Goal: Task Accomplishment & Management: Manage account settings

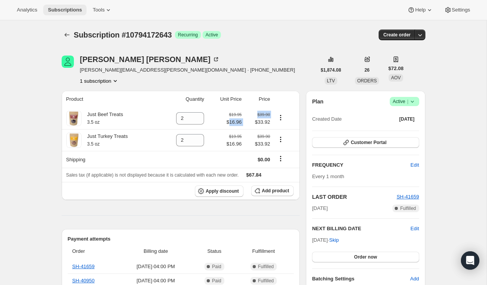
click at [72, 7] on span "Subscriptions" at bounding box center [65, 10] width 34 height 6
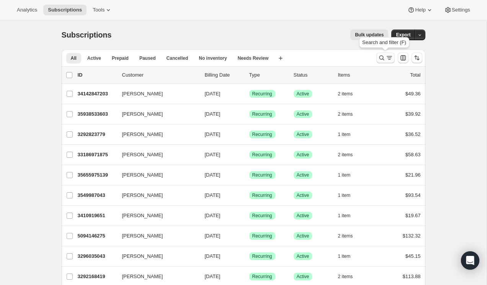
click at [380, 59] on icon "Search and filter results" at bounding box center [382, 58] width 8 height 8
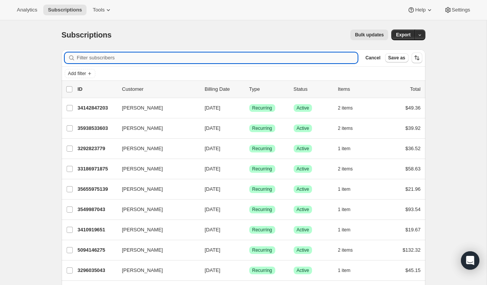
paste input "[EMAIL_ADDRESS][DOMAIN_NAME]"
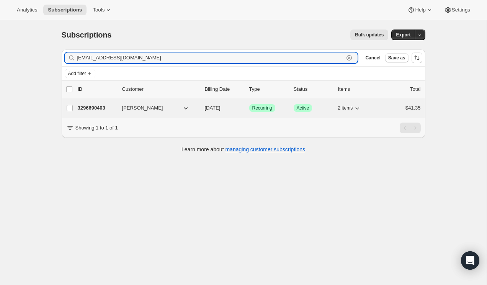
type input "[EMAIL_ADDRESS][DOMAIN_NAME]"
click at [97, 106] on p "3296690403" at bounding box center [97, 108] width 38 height 8
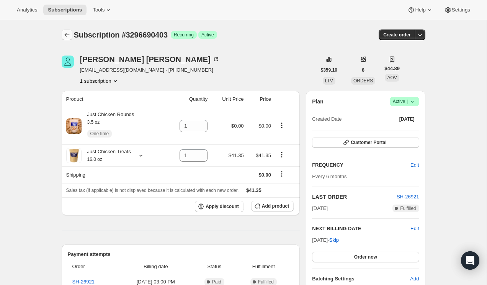
click at [70, 33] on icon "Subscriptions" at bounding box center [67, 35] width 8 height 8
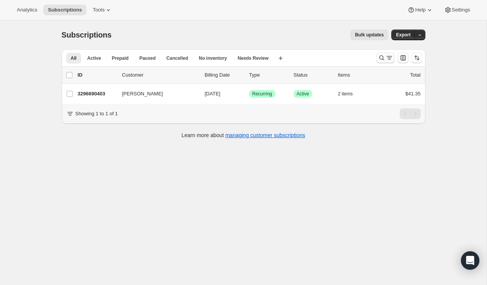
click at [378, 60] on icon "Search and filter results" at bounding box center [382, 58] width 8 height 8
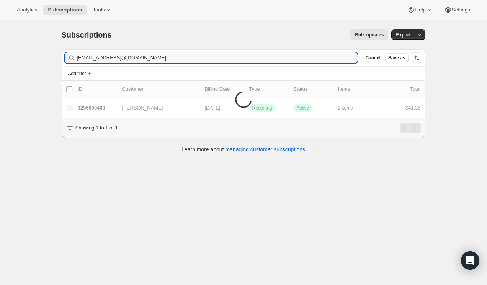
type input "[EMAIL_ADDRESS]@[DOMAIN_NAME]"
click at [348, 58] on icon "button" at bounding box center [349, 58] width 8 height 8
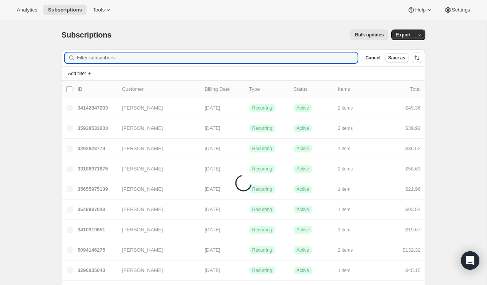
paste input "[EMAIL_ADDRESS][DOMAIN_NAME]"
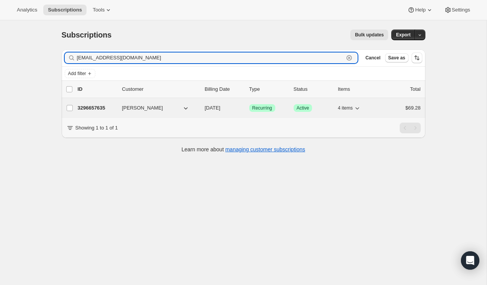
type input "[EMAIL_ADDRESS][DOMAIN_NAME]"
click at [104, 106] on p "3296657635" at bounding box center [97, 108] width 38 height 8
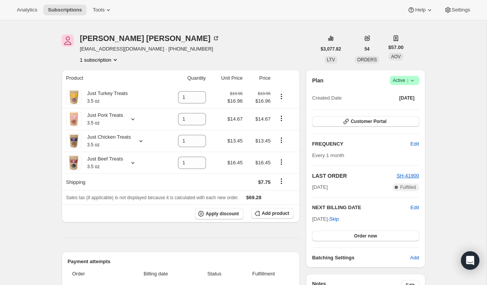
scroll to position [33, 0]
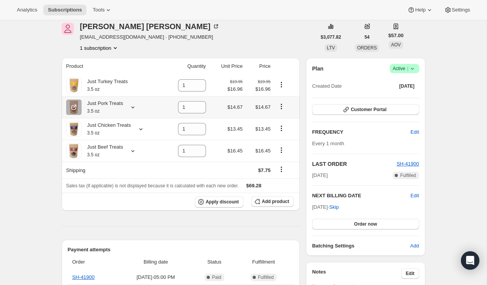
click at [133, 108] on icon at bounding box center [133, 107] width 8 height 8
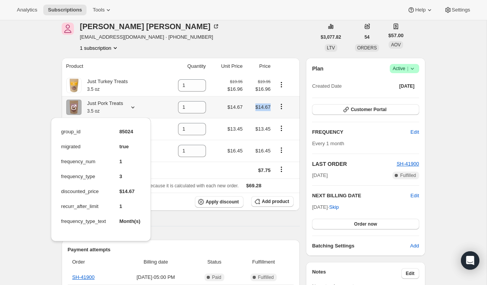
drag, startPoint x: 256, startPoint y: 108, endPoint x: 271, endPoint y: 108, distance: 15.3
click at [270, 108] on span "$14.67" at bounding box center [262, 107] width 15 height 6
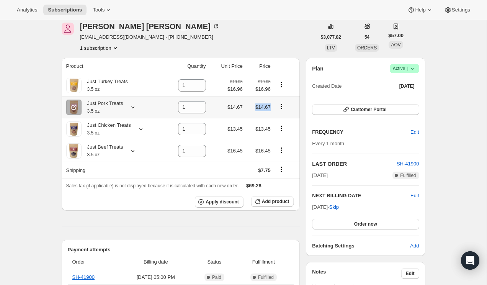
copy span "$14.67"
drag, startPoint x: 259, startPoint y: 130, endPoint x: 273, endPoint y: 130, distance: 14.2
click at [273, 130] on td "$13.45" at bounding box center [259, 129] width 28 height 22
copy span "13.45"
drag, startPoint x: 271, startPoint y: 153, endPoint x: 258, endPoint y: 153, distance: 13.4
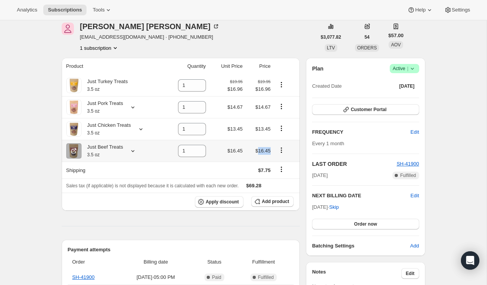
click at [258, 153] on td "$16.45" at bounding box center [259, 151] width 28 height 22
drag, startPoint x: 271, startPoint y: 91, endPoint x: 258, endPoint y: 91, distance: 13.4
click at [258, 91] on td "$19.95 $16.96" at bounding box center [259, 85] width 28 height 21
copy span "16.96"
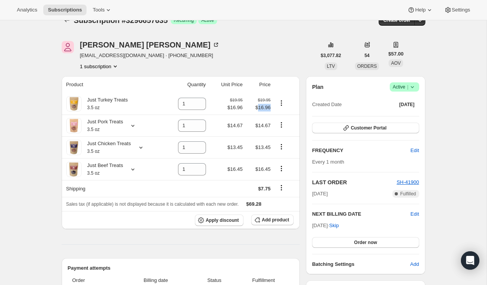
scroll to position [0, 0]
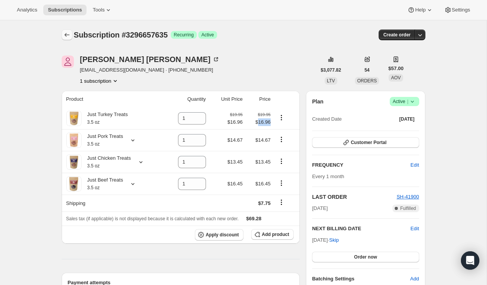
click at [69, 34] on icon "Subscriptions" at bounding box center [67, 35] width 8 height 8
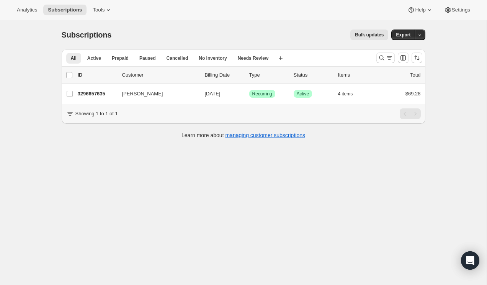
click at [376, 63] on div at bounding box center [399, 57] width 52 height 15
click at [387, 57] on icon "Search and filter results" at bounding box center [389, 58] width 8 height 8
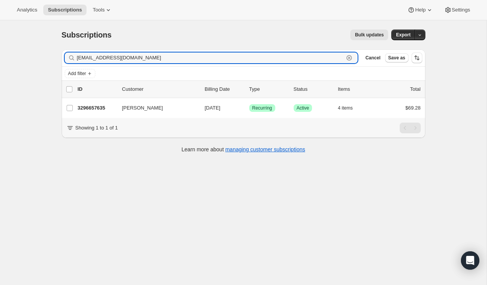
click at [347, 58] on icon "button" at bounding box center [349, 58] width 8 height 8
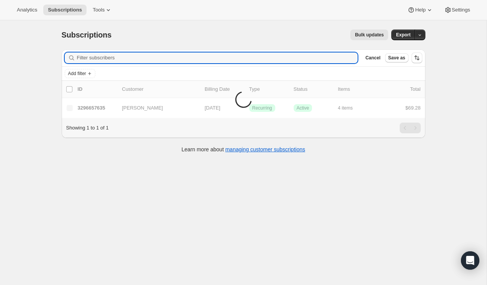
paste input "[EMAIL_ADDRESS][DOMAIN_NAME]"
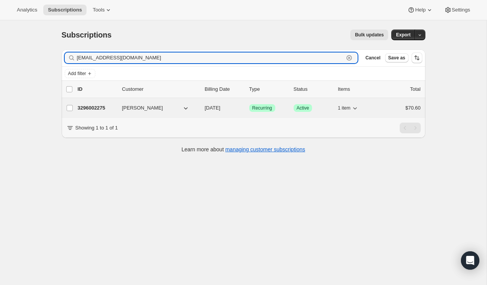
type input "[EMAIL_ADDRESS][DOMAIN_NAME]"
click at [93, 111] on p "3296002275" at bounding box center [97, 108] width 38 height 8
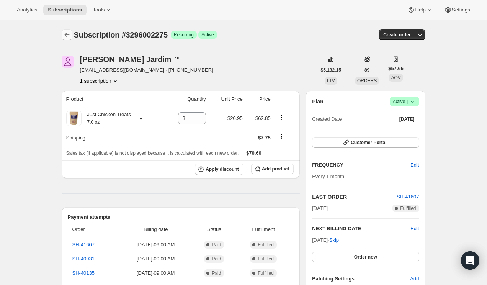
click at [65, 36] on icon "Subscriptions" at bounding box center [66, 35] width 5 height 4
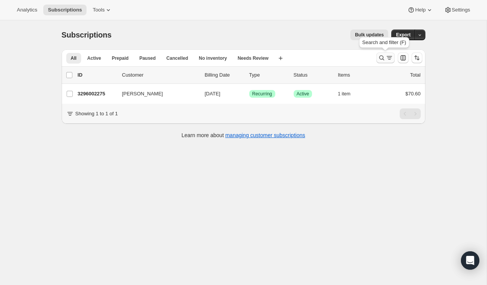
click at [386, 57] on icon "Search and filter results" at bounding box center [389, 58] width 8 height 8
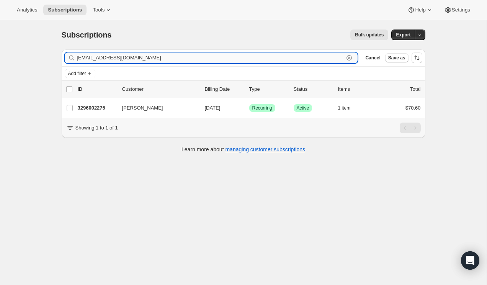
drag, startPoint x: 348, startPoint y: 57, endPoint x: 343, endPoint y: 57, distance: 5.4
click at [348, 57] on icon "button" at bounding box center [349, 58] width 3 height 3
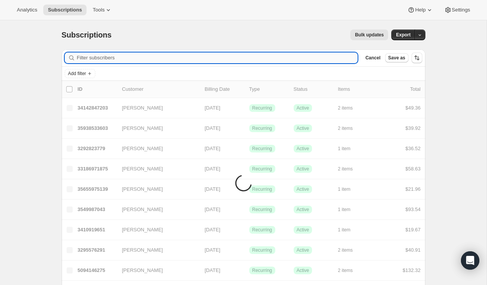
click at [324, 57] on input "Filter subscribers" at bounding box center [217, 57] width 281 height 11
paste input "[EMAIL_ADDRESS][DOMAIN_NAME]"
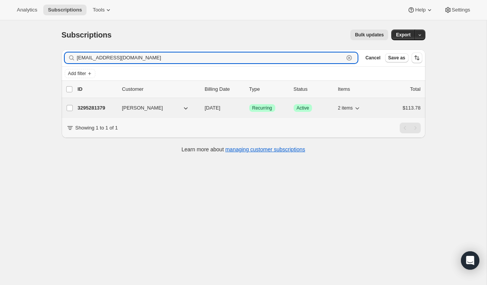
type input "[EMAIL_ADDRESS][DOMAIN_NAME]"
click at [98, 105] on p "3295281379" at bounding box center [97, 108] width 38 height 8
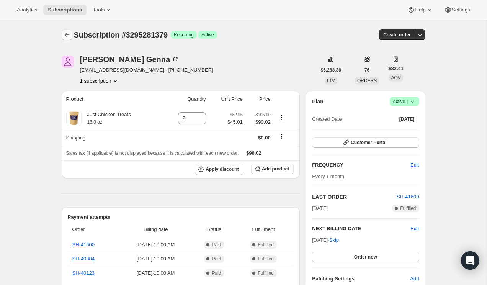
click at [68, 31] on icon "Subscriptions" at bounding box center [67, 35] width 8 height 8
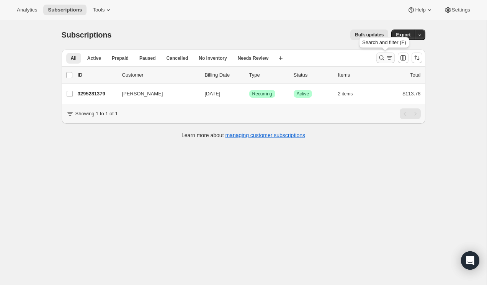
click at [383, 61] on icon "Search and filter results" at bounding box center [382, 58] width 8 height 8
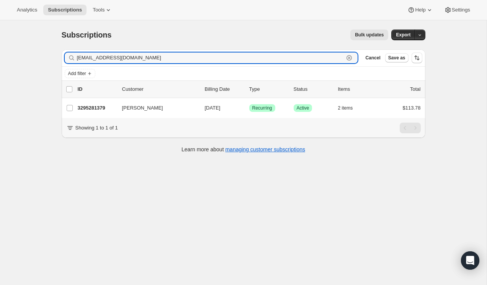
click at [348, 58] on icon "button" at bounding box center [349, 58] width 8 height 8
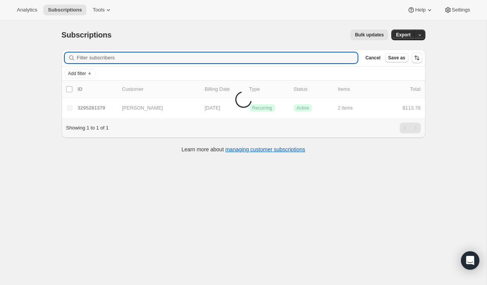
paste input "[EMAIL_ADDRESS][DOMAIN_NAME]"
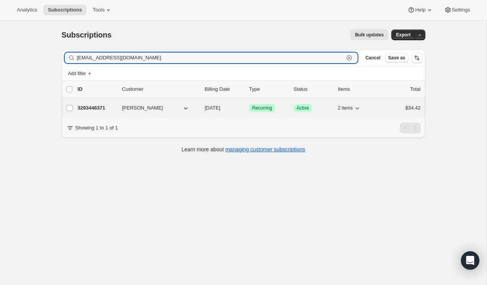
type input "[EMAIL_ADDRESS][DOMAIN_NAME]"
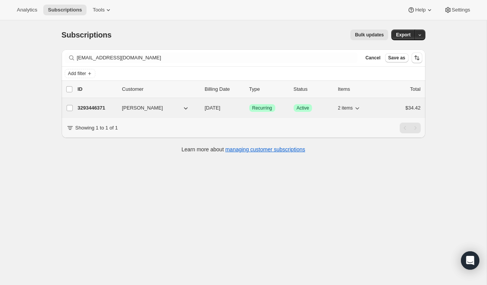
click at [96, 107] on p "3293446371" at bounding box center [97, 108] width 38 height 8
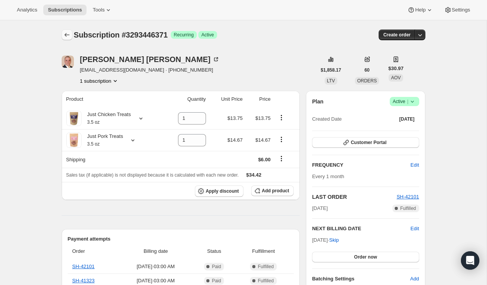
click at [67, 32] on icon "Subscriptions" at bounding box center [67, 35] width 8 height 8
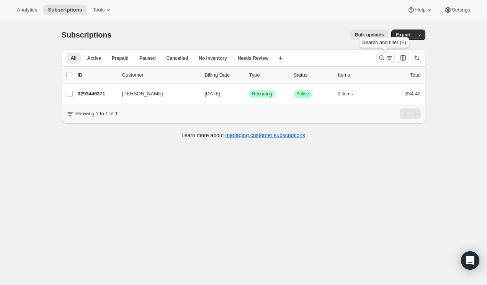
click at [388, 55] on icon "Search and filter results" at bounding box center [389, 58] width 8 height 8
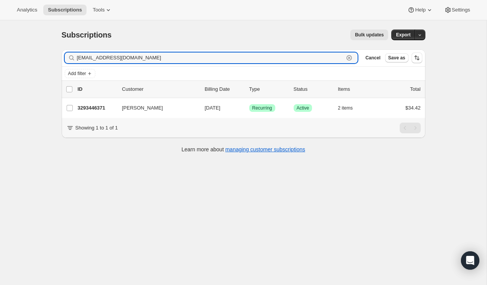
click at [351, 58] on icon "button" at bounding box center [348, 57] width 5 height 5
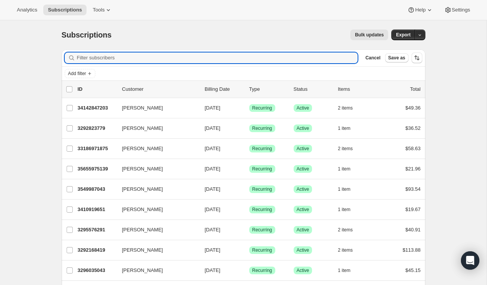
click at [365, 36] on span "Bulk updates" at bounding box center [369, 35] width 29 height 6
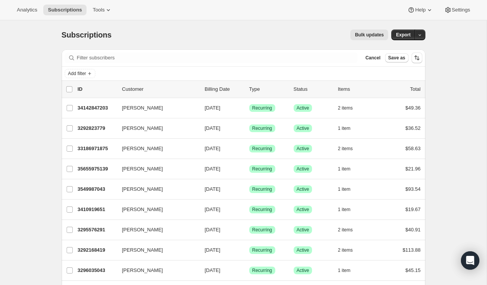
click at [368, 35] on span "Bulk updates" at bounding box center [369, 35] width 29 height 6
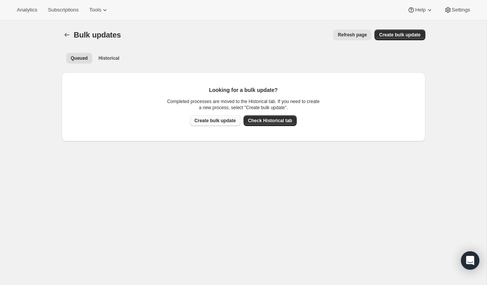
click at [218, 122] on span "Create bulk update" at bounding box center [214, 120] width 41 height 6
select select "20"
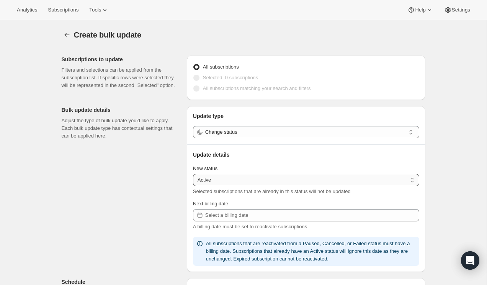
click at [233, 184] on select "Active Paused Cancelled" at bounding box center [306, 180] width 226 height 12
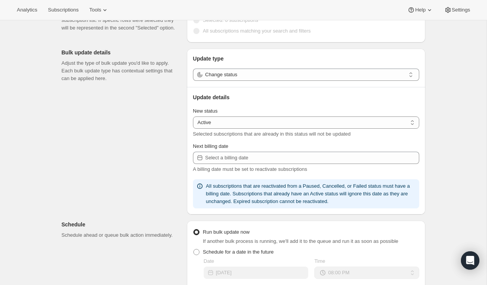
scroll to position [59, 0]
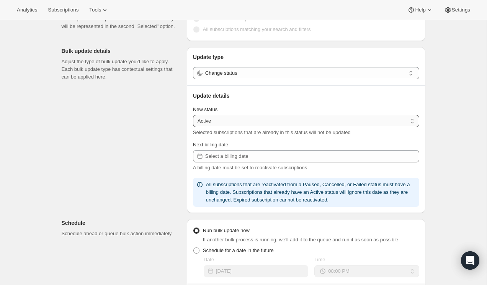
click at [235, 118] on select "Active Paused Cancelled" at bounding box center [306, 121] width 226 height 12
select select "cancelled"
click at [193, 115] on select "Active Paused Cancelled" at bounding box center [306, 121] width 226 height 12
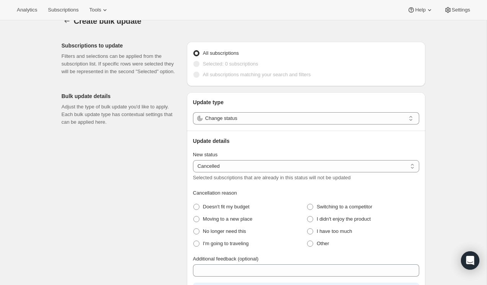
scroll to position [0, 0]
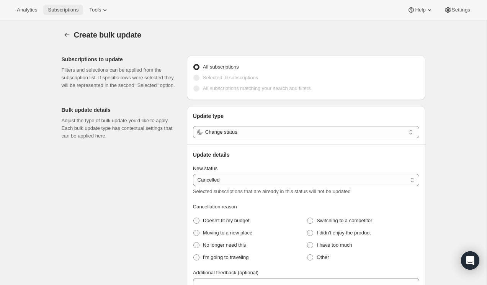
click at [64, 9] on span "Subscriptions" at bounding box center [63, 10] width 31 height 6
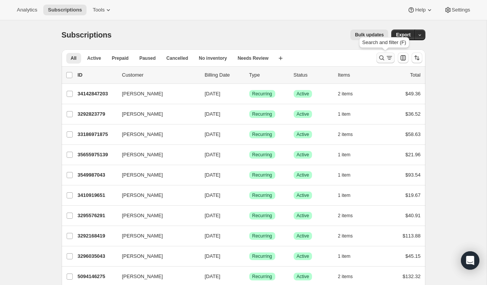
click at [384, 58] on icon "Search and filter results" at bounding box center [382, 58] width 8 height 8
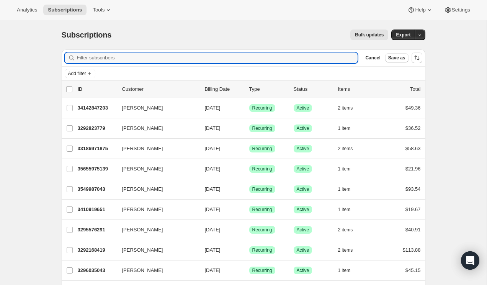
click at [200, 50] on div "Filter subscribers Cancel Save as" at bounding box center [243, 57] width 363 height 17
click at [197, 56] on input "Filter subscribers" at bounding box center [217, 57] width 281 height 11
paste input "[EMAIL_ADDRESS][DOMAIN_NAME]"
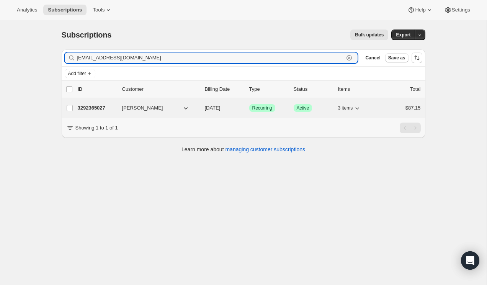
type input "[EMAIL_ADDRESS][DOMAIN_NAME]"
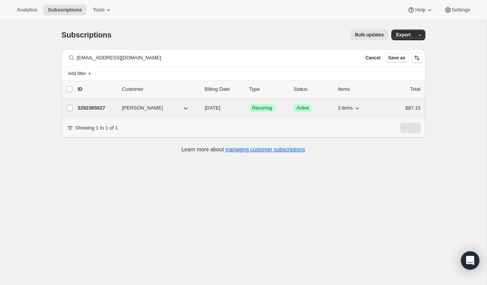
click at [95, 107] on p "3292365027" at bounding box center [97, 108] width 38 height 8
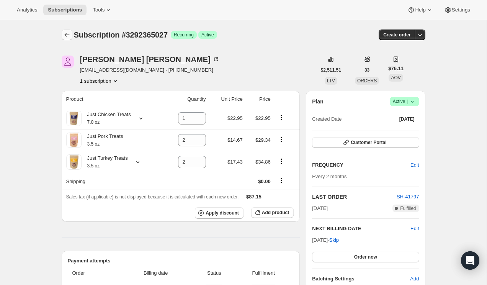
click at [65, 33] on icon "Subscriptions" at bounding box center [67, 35] width 8 height 8
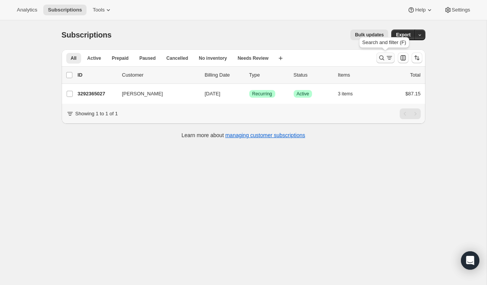
click at [381, 60] on icon "Search and filter results" at bounding box center [382, 58] width 8 height 8
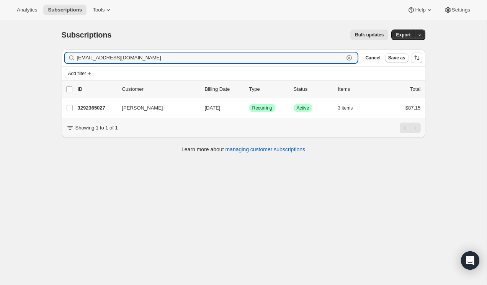
click at [350, 59] on icon "button" at bounding box center [349, 58] width 8 height 8
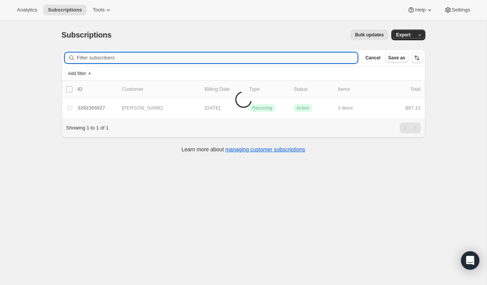
paste input "[EMAIL_ADDRESS][DOMAIN_NAME]"
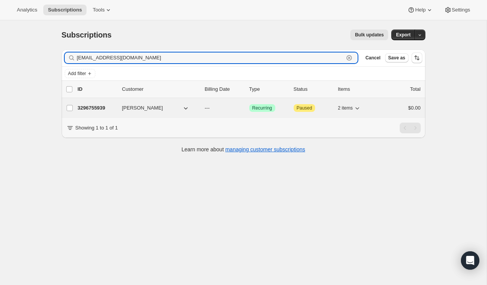
type input "[EMAIL_ADDRESS][DOMAIN_NAME]"
click at [94, 110] on p "3296755939" at bounding box center [97, 108] width 38 height 8
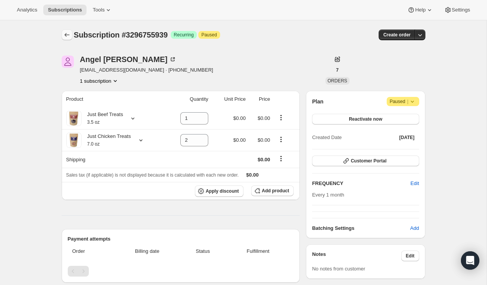
click at [69, 33] on icon "Subscriptions" at bounding box center [67, 35] width 8 height 8
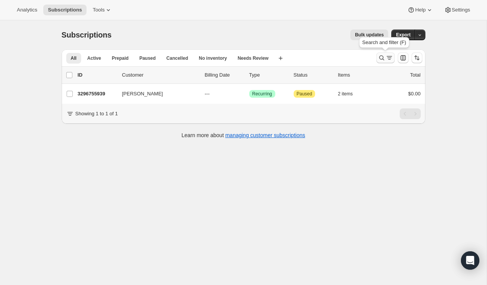
click at [379, 62] on button "Search and filter results" at bounding box center [385, 57] width 18 height 11
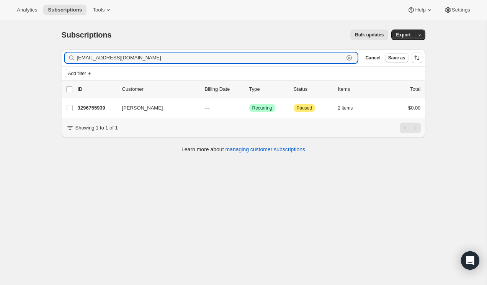
click at [349, 56] on icon "button" at bounding box center [349, 58] width 8 height 8
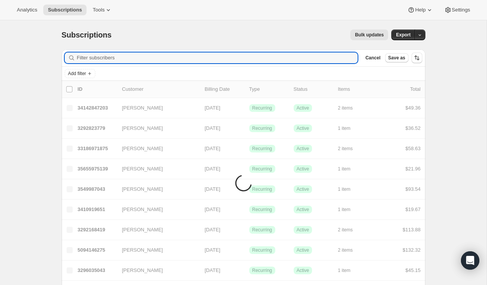
paste input "[EMAIL_ADDRESS][DOMAIN_NAME]"
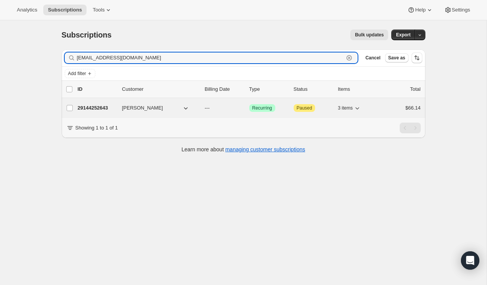
type input "[EMAIL_ADDRESS][DOMAIN_NAME]"
click at [94, 106] on p "29144252643" at bounding box center [97, 108] width 38 height 8
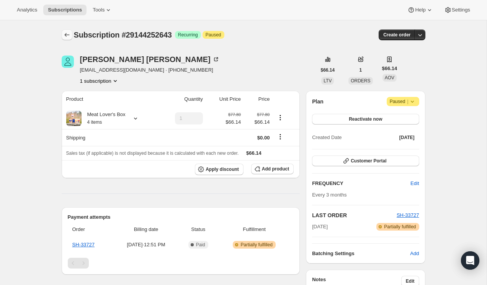
click at [66, 36] on icon "Subscriptions" at bounding box center [67, 35] width 8 height 8
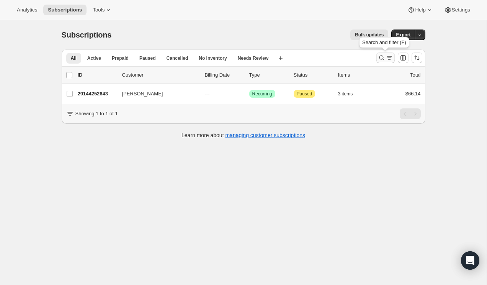
click at [377, 59] on button "Search and filter results" at bounding box center [385, 57] width 18 height 11
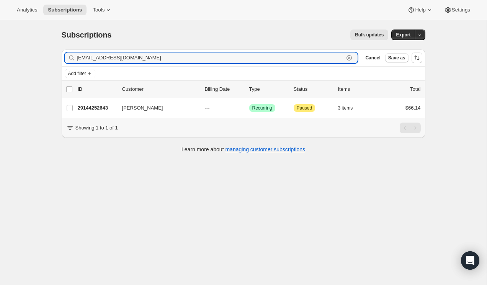
click at [347, 59] on icon "button" at bounding box center [349, 58] width 8 height 8
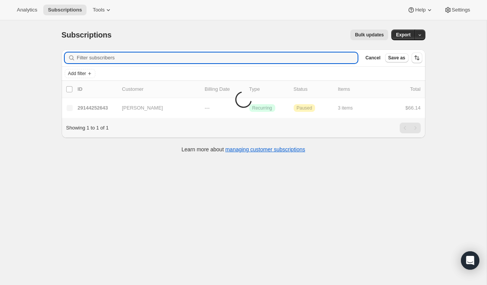
paste input "[EMAIL_ADDRESS][DOMAIN_NAME]"
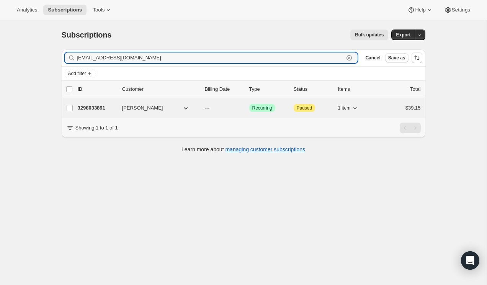
type input "[EMAIL_ADDRESS][DOMAIN_NAME]"
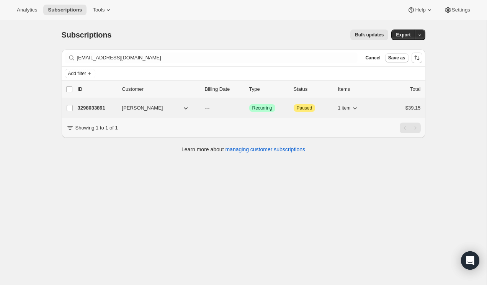
click at [101, 108] on p "3298033891" at bounding box center [97, 108] width 38 height 8
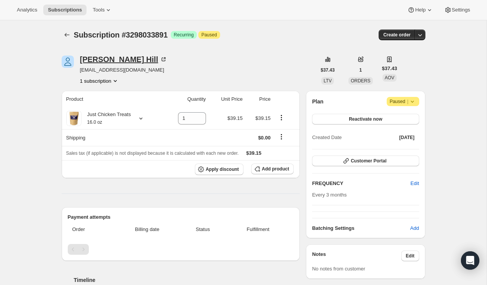
click at [160, 59] on icon at bounding box center [164, 59] width 8 height 8
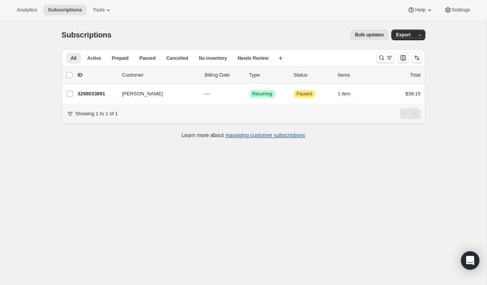
click at [370, 34] on span "Bulk updates" at bounding box center [369, 35] width 29 height 6
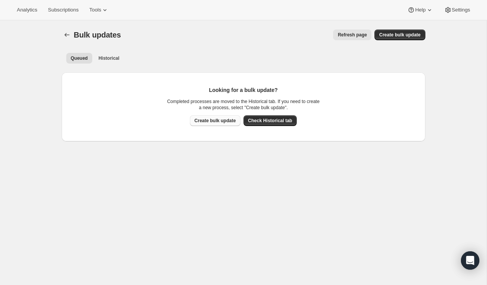
click at [222, 119] on span "Create bulk update" at bounding box center [214, 120] width 41 height 6
select select "20"
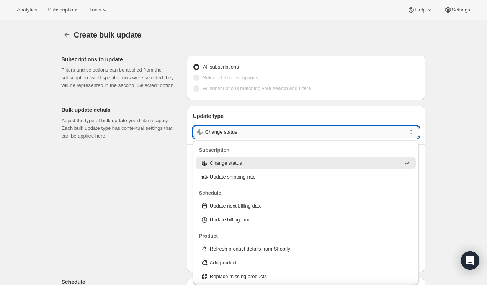
click at [239, 137] on input "Change status" at bounding box center [305, 132] width 200 height 12
click at [236, 163] on p "Change status" at bounding box center [226, 163] width 32 height 8
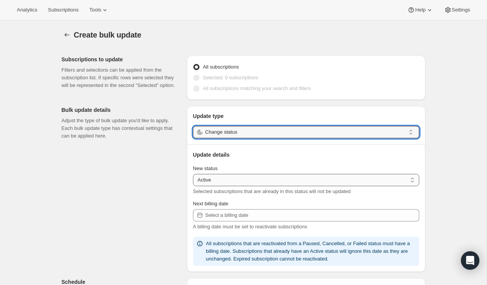
click at [241, 180] on select "Active Paused Cancelled" at bounding box center [306, 180] width 226 height 12
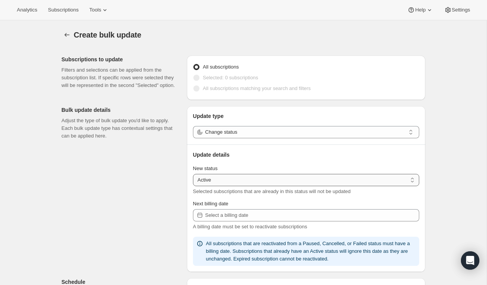
select select "cancelled"
click at [193, 174] on select "Active Paused Cancelled" at bounding box center [306, 180] width 226 height 12
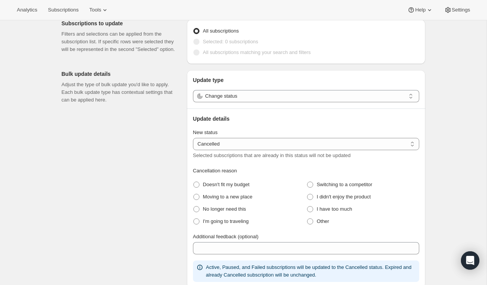
scroll to position [37, 0]
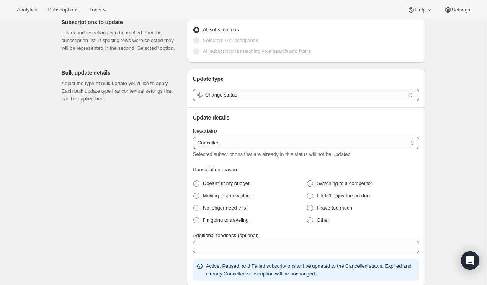
click at [326, 182] on span "Switching to a competitor" at bounding box center [343, 183] width 55 height 6
click at [307, 181] on competitor "Switching to a competitor" at bounding box center [307, 180] width 0 height 0
radio competitor "true"
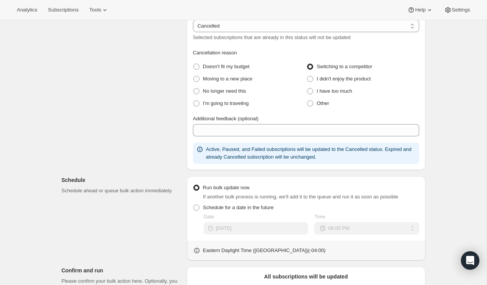
scroll to position [154, 0]
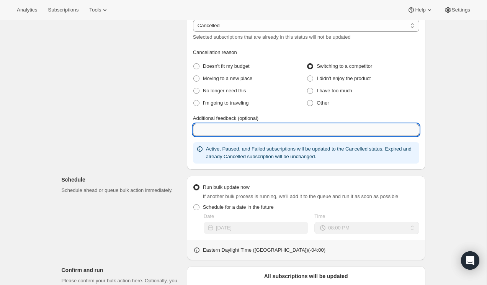
click at [286, 131] on input "Additional feedback (optional)" at bounding box center [306, 130] width 226 height 12
type input "s"
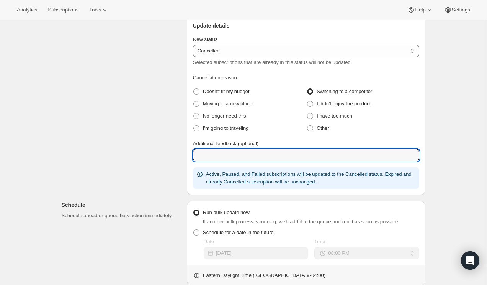
scroll to position [125, 0]
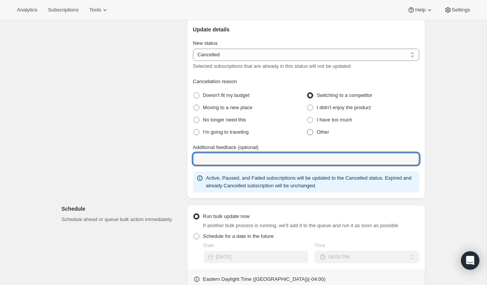
click at [312, 133] on span at bounding box center [310, 132] width 6 height 6
click at [307, 129] on input "Other" at bounding box center [307, 129] width 0 height 0
radio input "true"
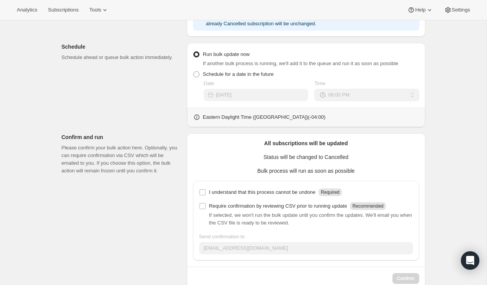
scroll to position [290, 0]
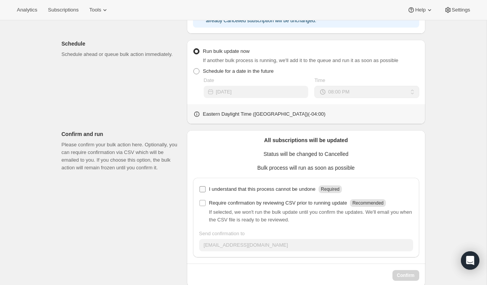
click at [202, 189] on input "I understand that this process cannot be undone Required" at bounding box center [202, 189] width 6 height 6
checkbox input "true"
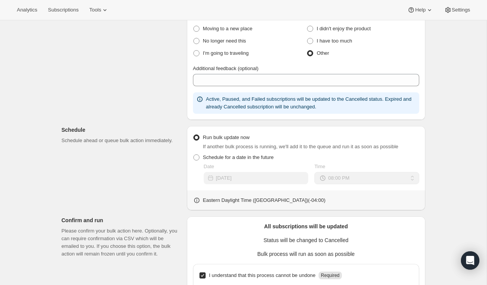
scroll to position [304, 0]
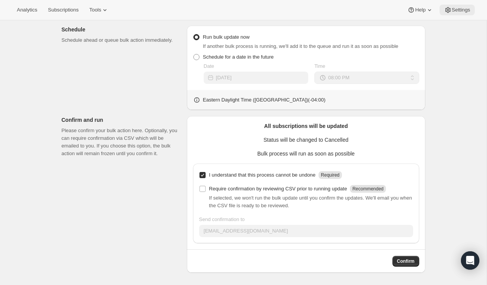
click at [452, 11] on span "Settings" at bounding box center [460, 10] width 18 height 6
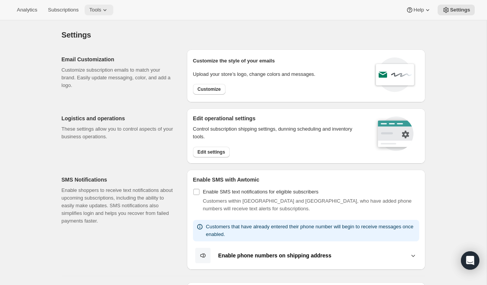
click at [101, 9] on span "Tools" at bounding box center [95, 10] width 12 height 6
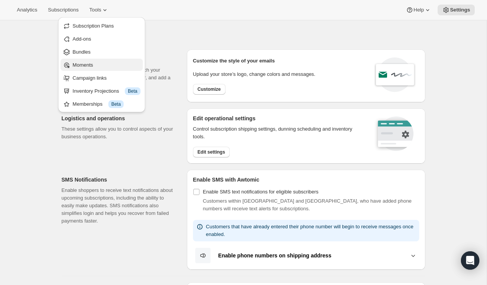
click at [104, 62] on span "Moments" at bounding box center [107, 65] width 68 height 8
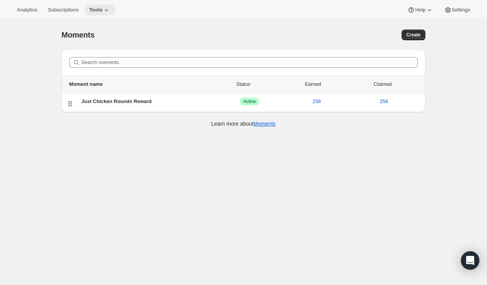
click at [103, 10] on span "Tools" at bounding box center [95, 10] width 13 height 6
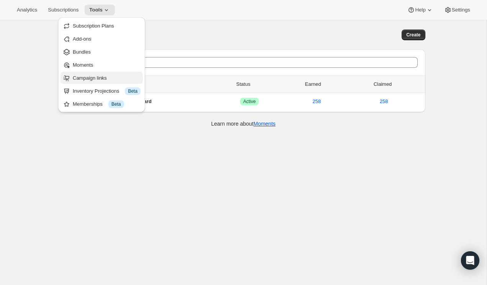
click at [114, 78] on span "Campaign links" at bounding box center [107, 78] width 68 height 8
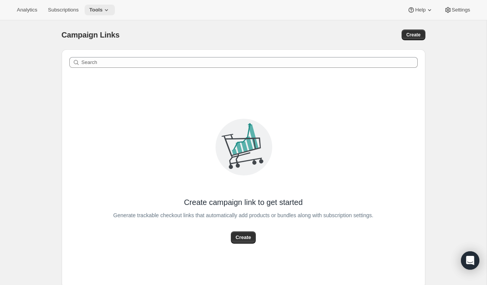
click at [101, 9] on span "Tools" at bounding box center [95, 10] width 13 height 6
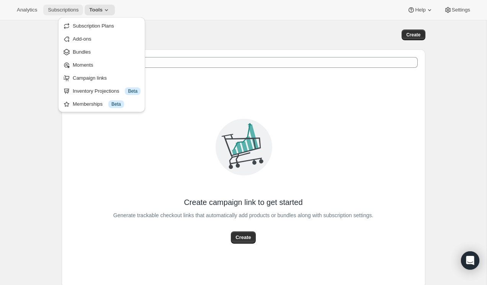
click at [75, 11] on span "Subscriptions" at bounding box center [63, 10] width 31 height 6
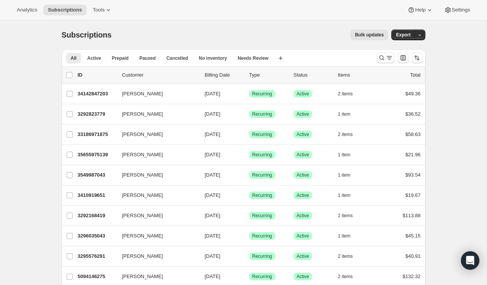
click at [366, 30] on button "Bulk updates" at bounding box center [369, 34] width 38 height 11
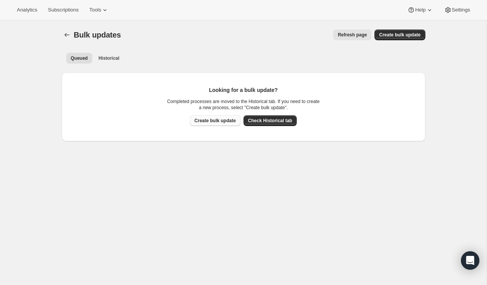
click at [223, 119] on span "Create bulk update" at bounding box center [214, 120] width 41 height 6
select select "20"
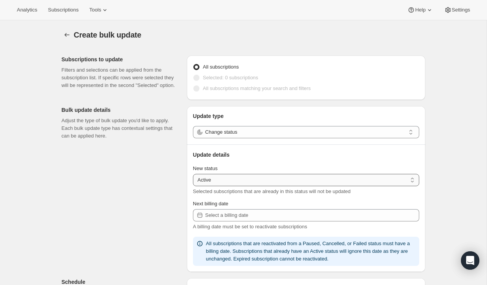
click at [231, 181] on select "Active Paused Cancelled" at bounding box center [306, 180] width 226 height 12
select select "cancelled"
click at [193, 174] on select "Active Paused Cancelled" at bounding box center [306, 180] width 226 height 12
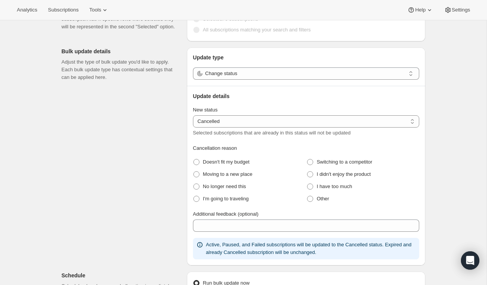
scroll to position [94, 0]
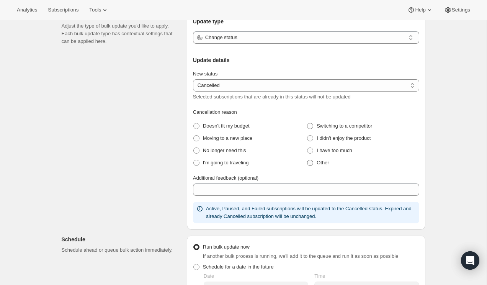
click at [326, 164] on span "Other" at bounding box center [322, 163] width 13 height 6
click at [307, 160] on input "Other" at bounding box center [307, 160] width 0 height 0
radio input "true"
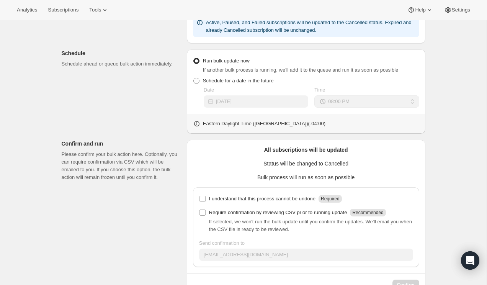
scroll to position [304, 0]
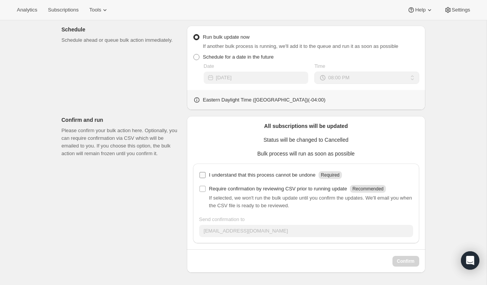
click at [291, 175] on p "I understand that this process cannot be undone" at bounding box center [262, 175] width 106 height 8
click at [205, 175] on input "I understand that this process cannot be undone Required" at bounding box center [202, 175] width 6 height 6
checkbox input "true"
click at [400, 262] on span "Confirm" at bounding box center [406, 261] width 18 height 6
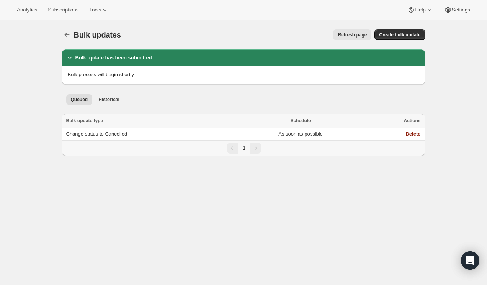
click at [169, 23] on div "Bulk updates. This page is ready Bulk updates Refresh page More actions Refresh…" at bounding box center [243, 34] width 363 height 29
click at [349, 34] on span "Refresh page" at bounding box center [351, 35] width 29 height 6
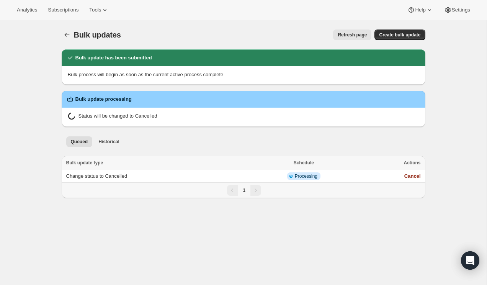
click at [361, 36] on span "Refresh page" at bounding box center [351, 35] width 29 height 6
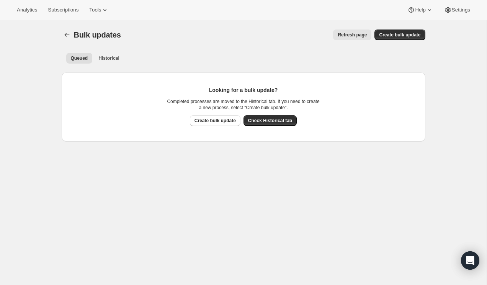
click at [135, 56] on ul "Queued Historical More views" at bounding box center [243, 57] width 357 height 11
click at [105, 58] on span "Historical" at bounding box center [108, 58] width 21 height 6
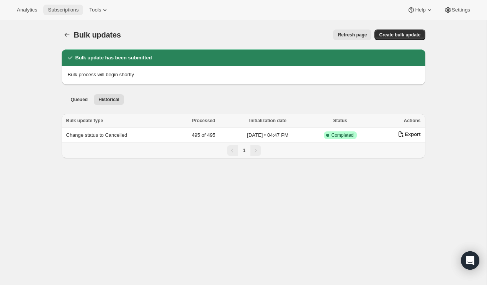
click at [67, 6] on button "Subscriptions" at bounding box center [63, 10] width 40 height 11
